Goal: Find specific page/section: Find specific page/section

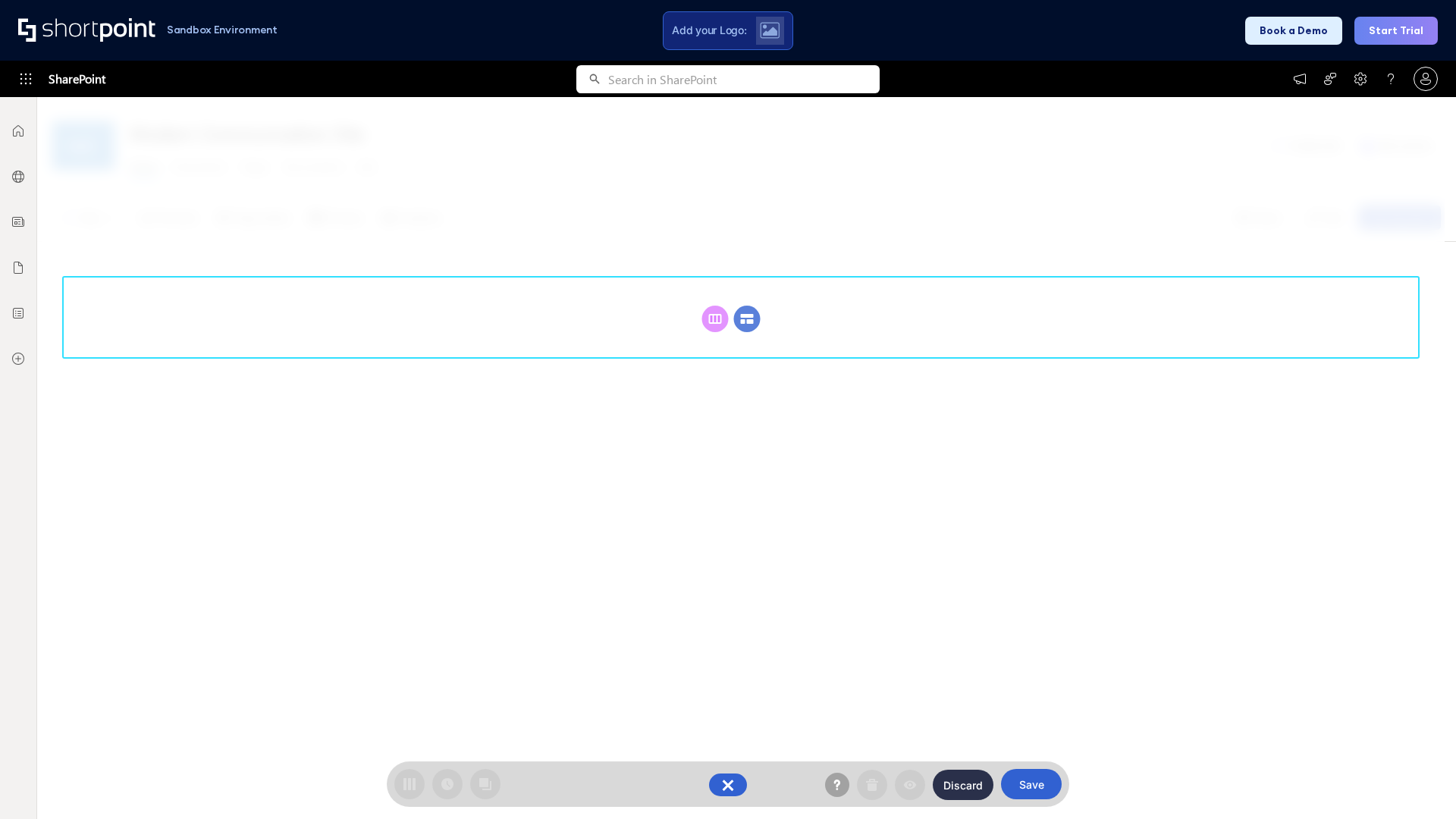
scroll to position [209, 0]
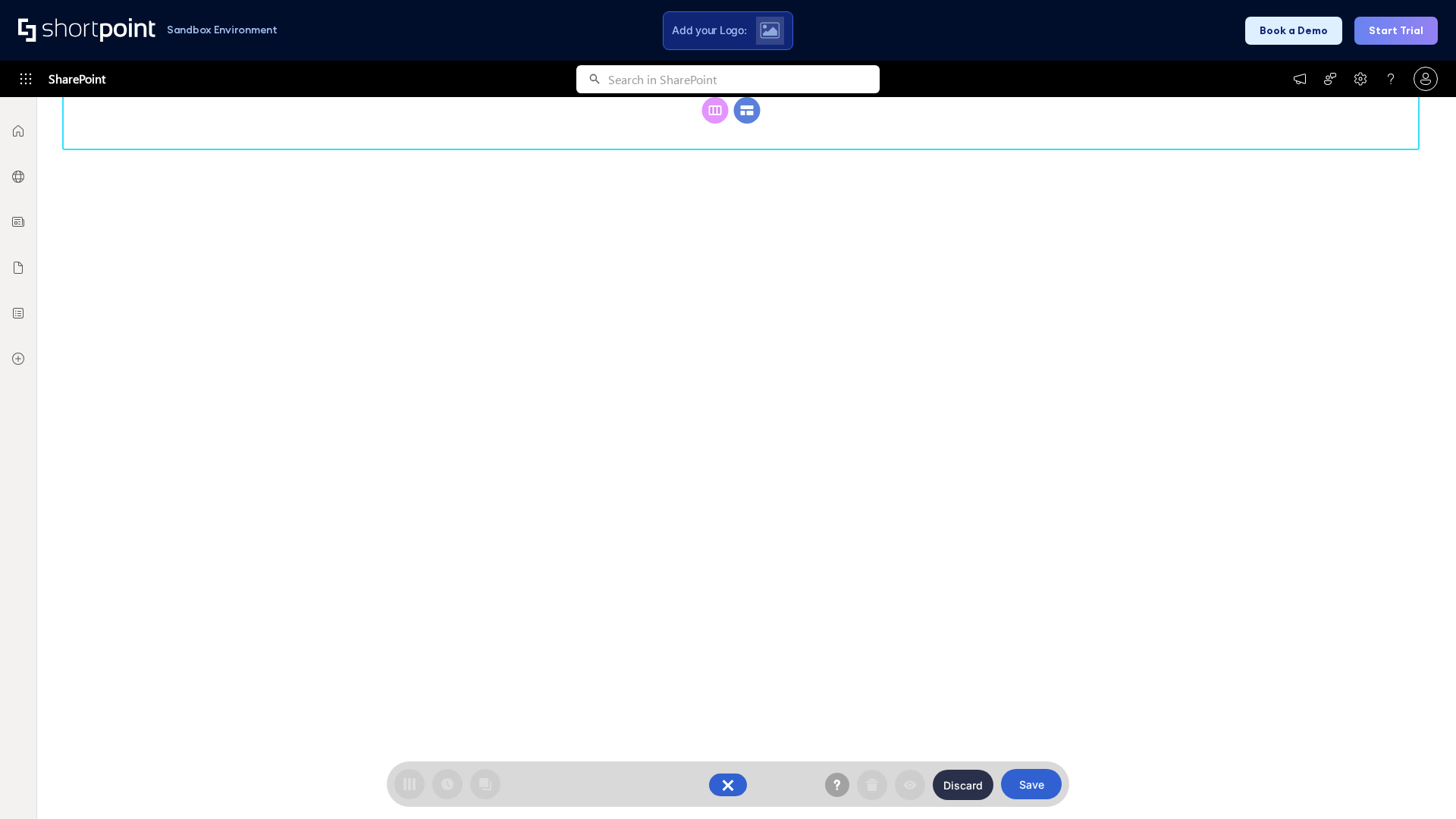
click at [747, 110] on circle at bounding box center [747, 110] width 26 height 26
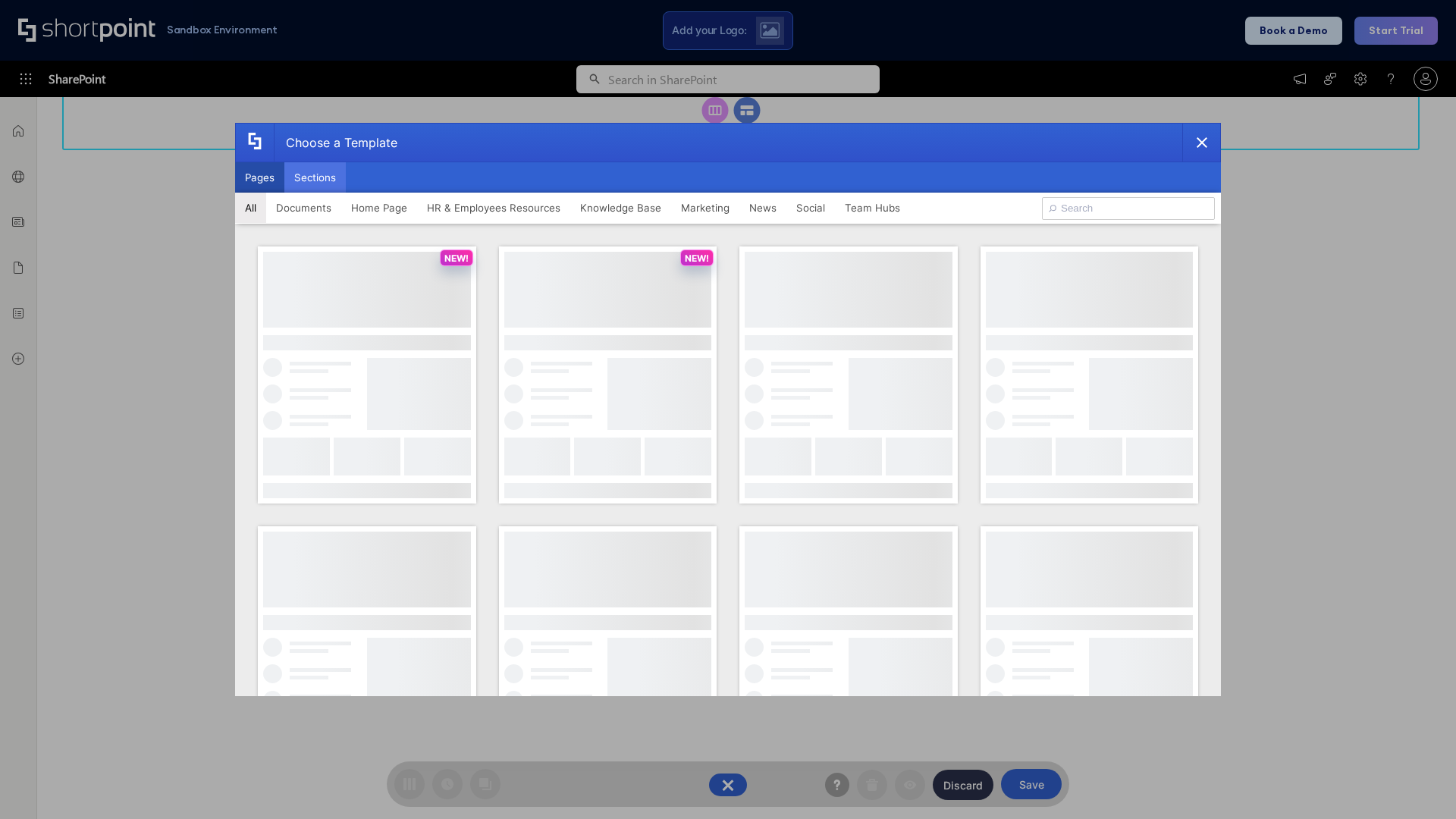
click at [315, 178] on button "Sections" at bounding box center [315, 177] width 62 height 30
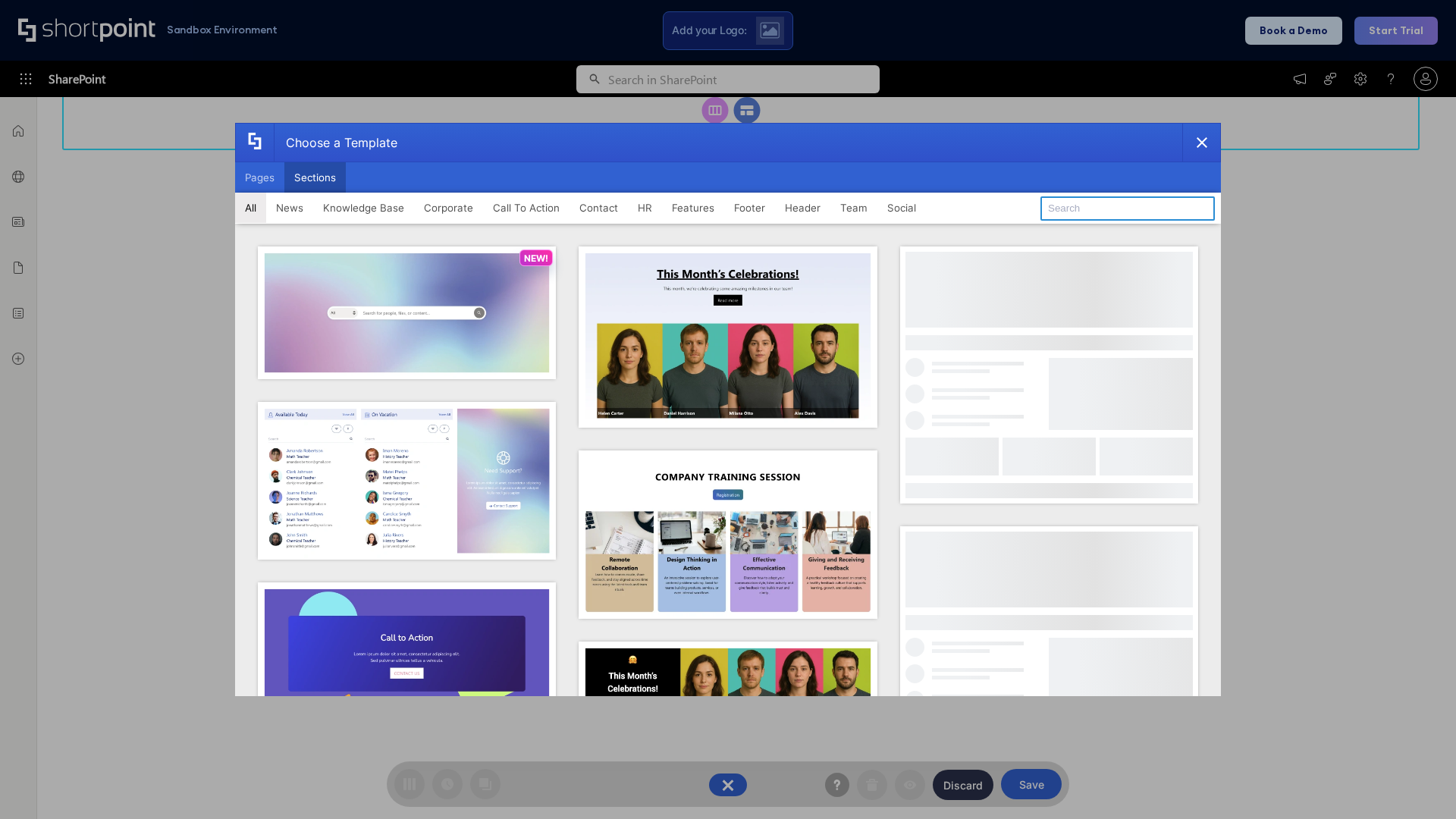
type input "Knowledge Base"
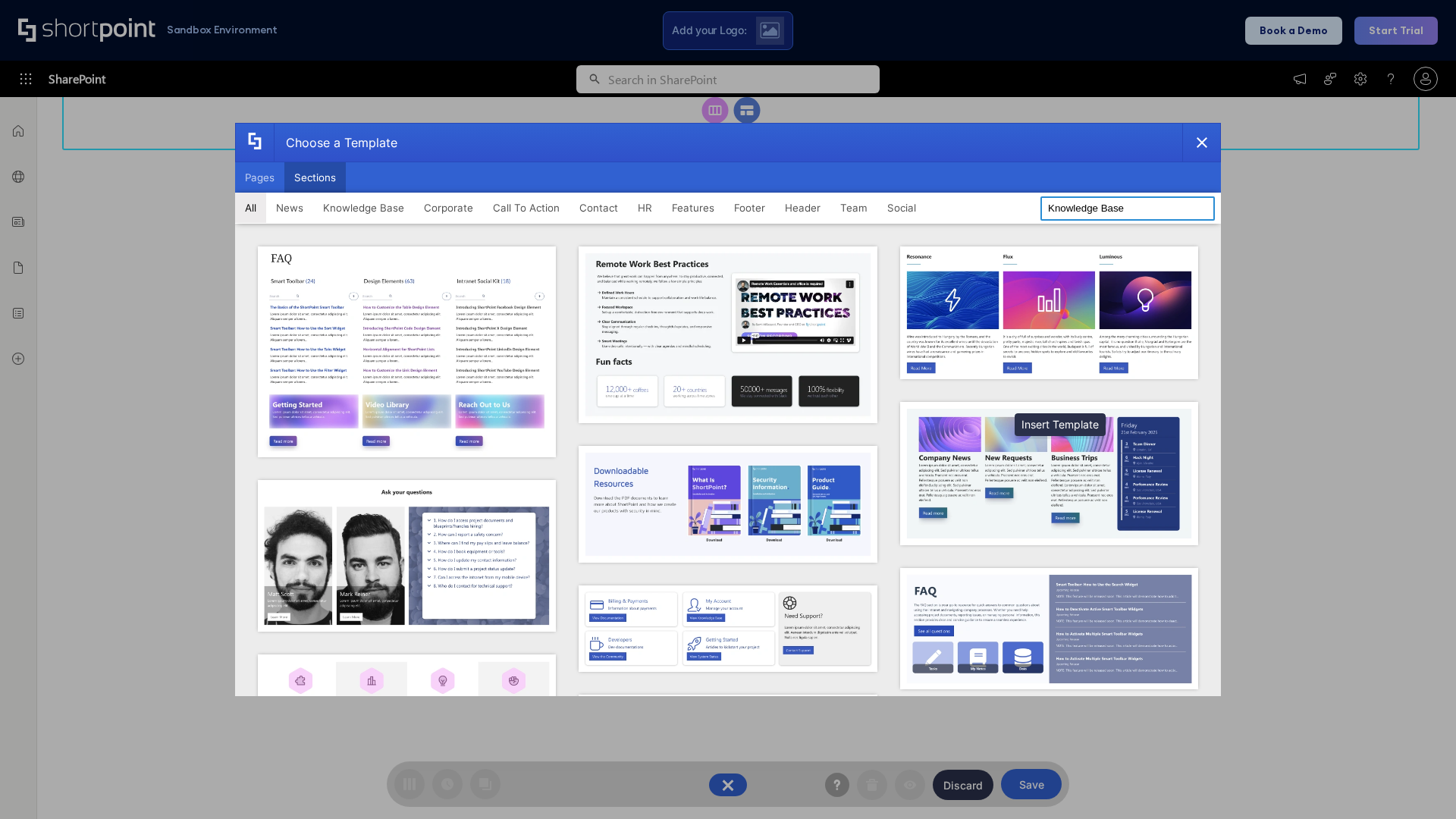
scroll to position [348, 0]
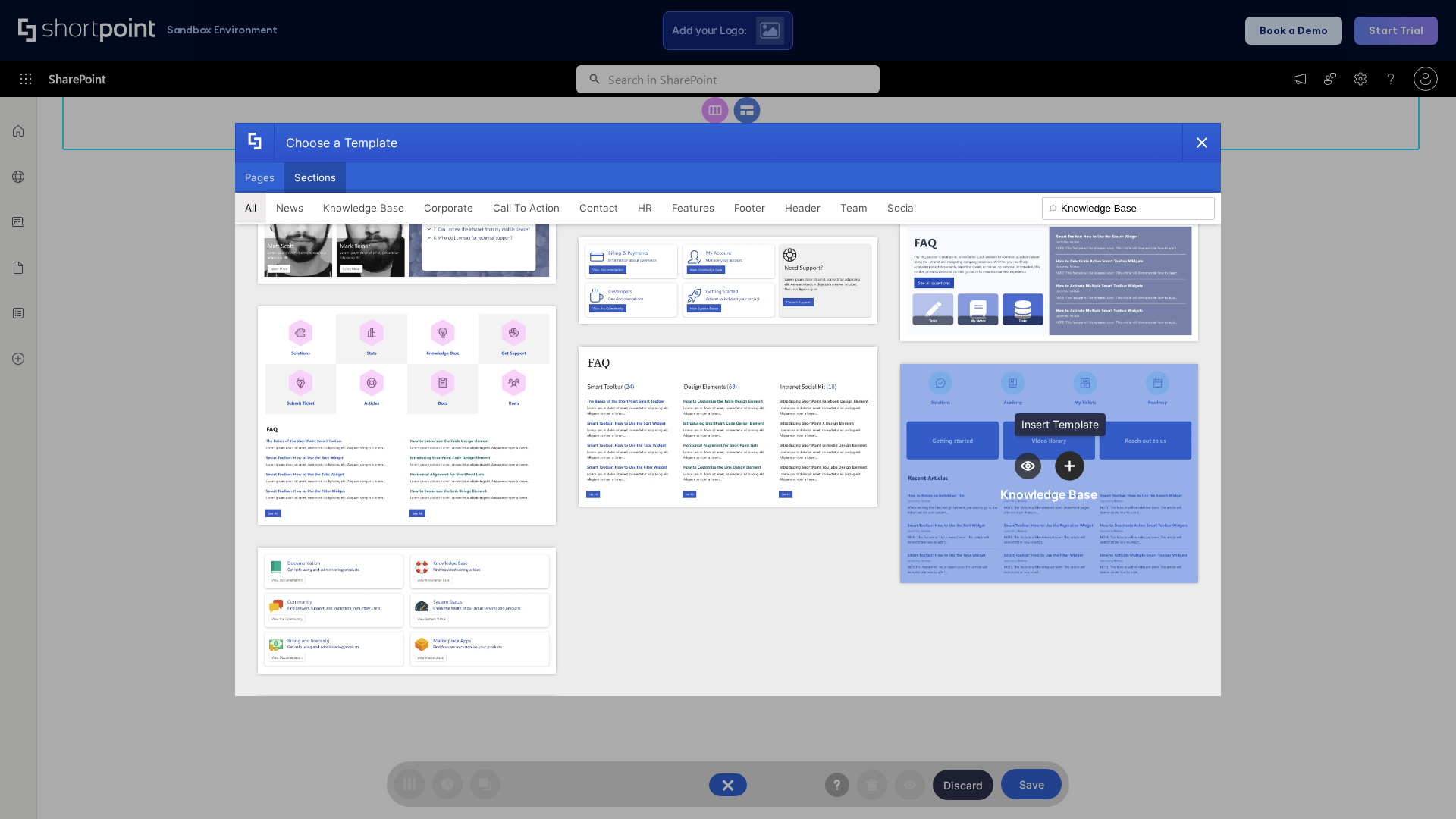
click at [1065, 460] on icon "template selector" at bounding box center [1070, 465] width 11 height 11
